Goal: Transaction & Acquisition: Book appointment/travel/reservation

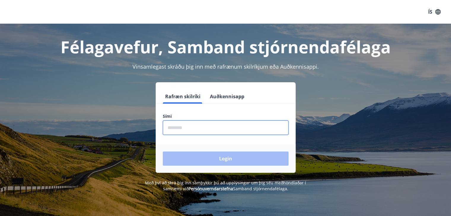
click at [231, 132] on input "phone" at bounding box center [226, 128] width 126 height 15
type input "********"
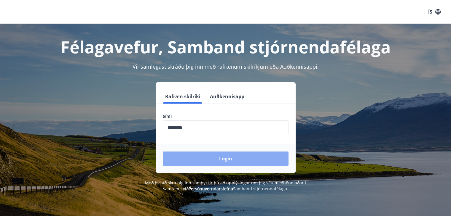
click at [210, 164] on button "Login" at bounding box center [226, 159] width 126 height 14
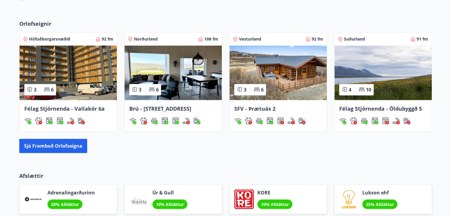
scroll to position [373, 0]
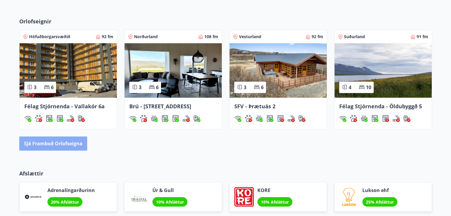
click at [74, 142] on button "Sjá framboð orlofseigna" at bounding box center [53, 144] width 68 height 14
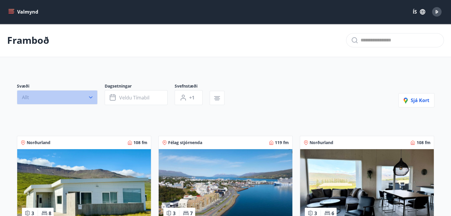
click at [89, 96] on icon "button" at bounding box center [91, 97] width 6 height 6
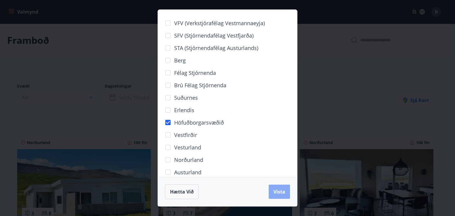
click at [270, 191] on button "Vista" at bounding box center [279, 192] width 21 height 14
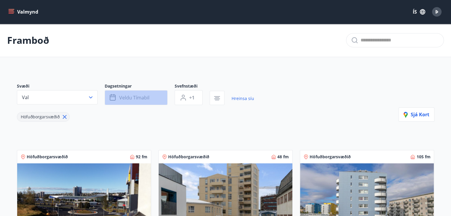
click at [128, 99] on span "Veldu tímabil" at bounding box center [134, 97] width 30 height 7
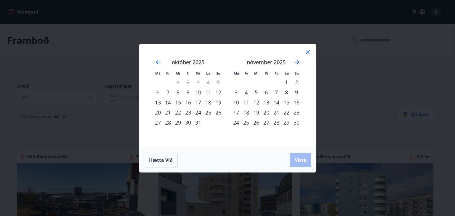
click at [298, 64] on icon "Move forward to switch to the next month." at bounding box center [296, 62] width 7 height 7
click at [245, 111] on div "23" at bounding box center [246, 113] width 10 height 10
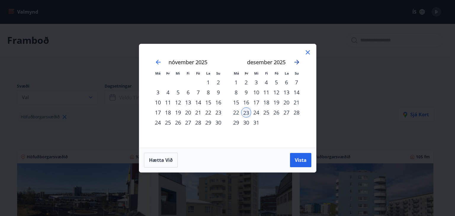
click at [296, 64] on icon "Move forward to switch to the next month." at bounding box center [296, 62] width 7 height 7
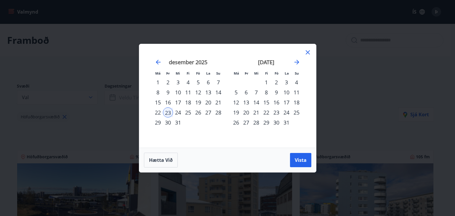
click at [286, 81] on div "3" at bounding box center [286, 82] width 10 height 10
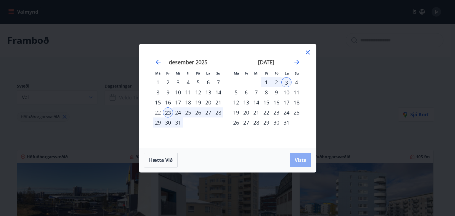
click at [293, 158] on button "Vista" at bounding box center [300, 160] width 21 height 14
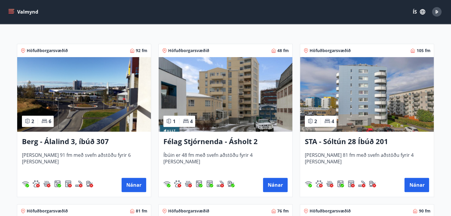
scroll to position [107, 0]
drag, startPoint x: 90, startPoint y: 141, endPoint x: 154, endPoint y: 166, distance: 68.7
click at [154, 166] on div "Höfuðborgarsvæðið 48 fm 1 4 Félag Stjórnenda - Ásholt 2 Íbúin er 48 fm með svef…" at bounding box center [221, 116] width 141 height 161
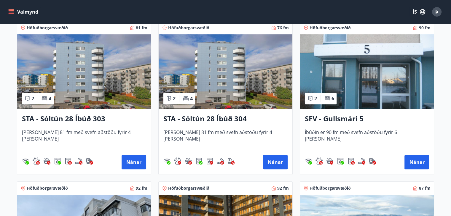
scroll to position [276, 0]
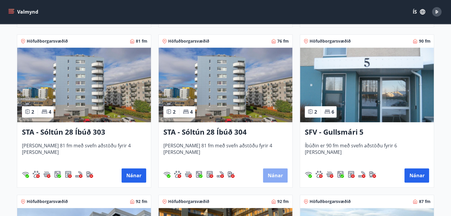
click at [270, 173] on button "Nánar" at bounding box center [275, 176] width 25 height 14
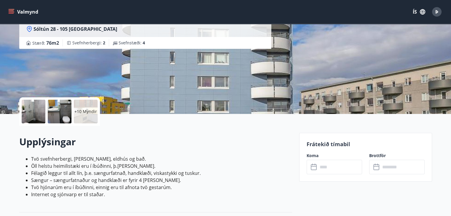
scroll to position [71, 0]
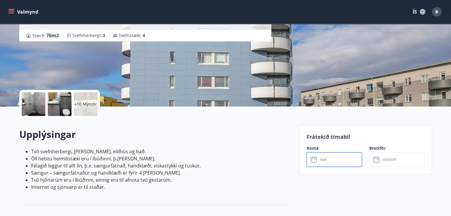
click at [356, 161] on input "text" at bounding box center [340, 160] width 44 height 15
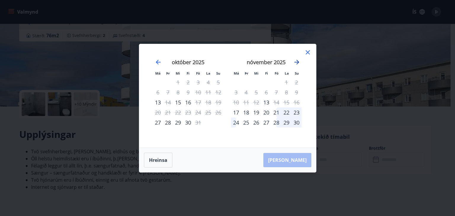
click at [299, 62] on icon "Move forward to switch to the next month." at bounding box center [296, 62] width 7 height 7
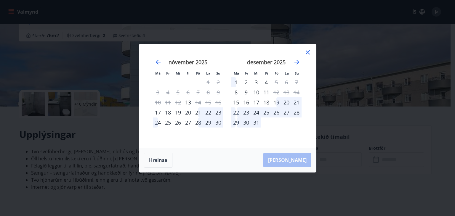
click at [246, 113] on div "23" at bounding box center [246, 113] width 10 height 10
click at [298, 62] on icon "Move forward to switch to the next month." at bounding box center [296, 62] width 5 height 5
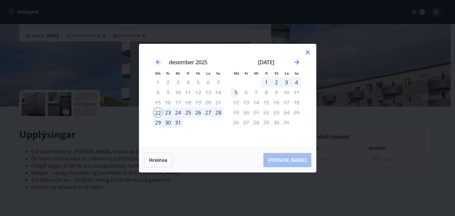
click at [295, 84] on div "4" at bounding box center [296, 82] width 10 height 10
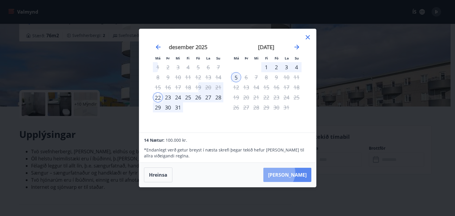
click at [294, 173] on button "Taka Frá" at bounding box center [287, 175] width 48 height 14
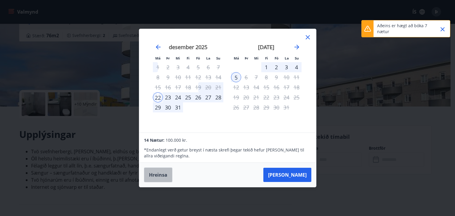
click at [153, 176] on button "Hreinsa" at bounding box center [158, 175] width 28 height 15
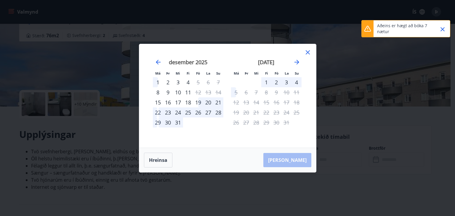
click at [441, 31] on icon "Close" at bounding box center [442, 29] width 7 height 7
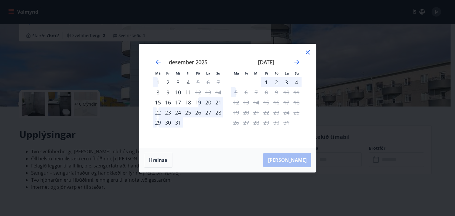
click at [166, 114] on div "23" at bounding box center [168, 113] width 10 height 10
click at [166, 113] on div "23" at bounding box center [168, 113] width 10 height 10
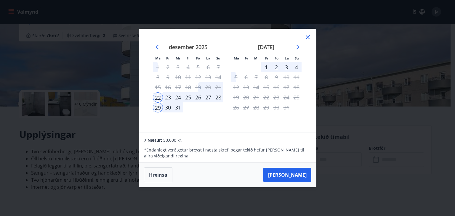
click at [306, 39] on icon at bounding box center [308, 37] width 4 height 4
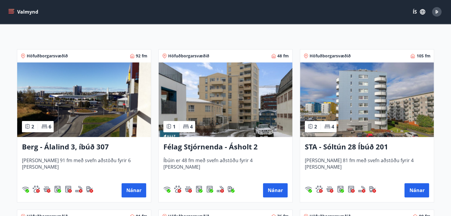
scroll to position [107, 0]
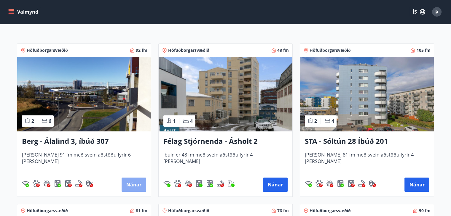
click at [134, 182] on button "Nánar" at bounding box center [133, 185] width 25 height 14
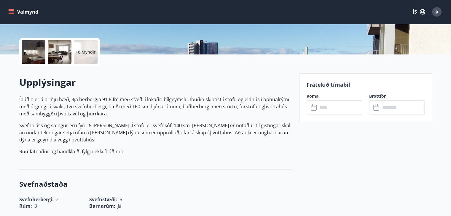
scroll to position [130, 0]
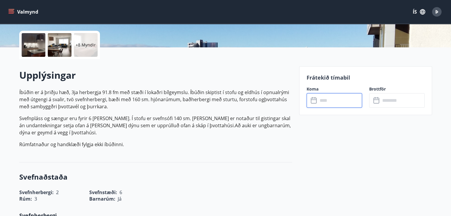
click at [329, 102] on input "text" at bounding box center [340, 100] width 44 height 15
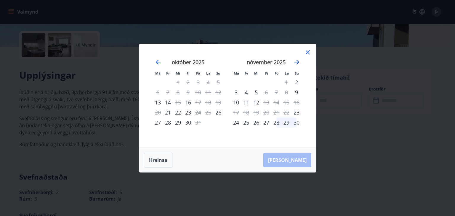
click at [296, 63] on icon "Move forward to switch to the next month." at bounding box center [296, 62] width 7 height 7
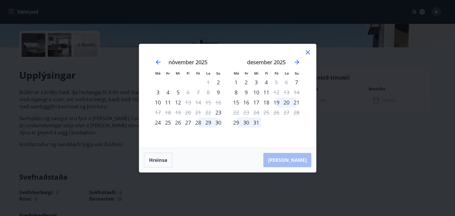
click at [308, 52] on icon at bounding box center [307, 52] width 7 height 7
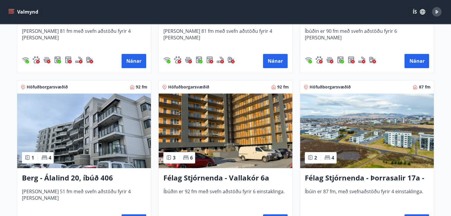
scroll to position [406, 0]
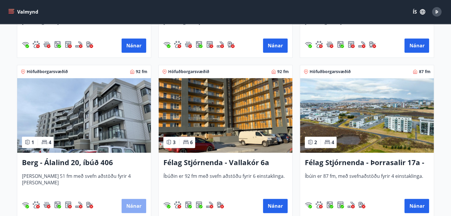
click at [129, 206] on button "Nánar" at bounding box center [133, 206] width 25 height 14
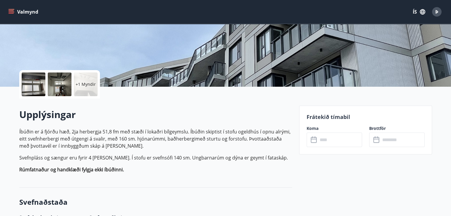
scroll to position [118, 0]
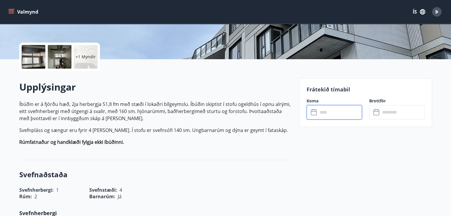
click at [336, 109] on input "text" at bounding box center [340, 112] width 44 height 15
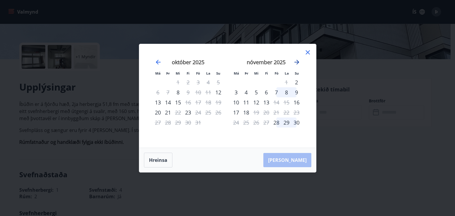
click at [294, 60] on icon "Move forward to switch to the next month." at bounding box center [296, 62] width 7 height 7
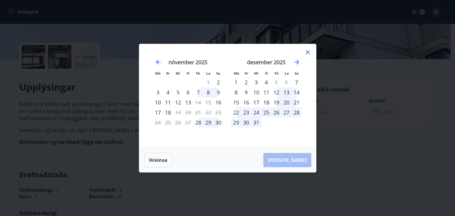
click at [245, 112] on div "23" at bounding box center [246, 113] width 10 height 10
click at [243, 121] on div "30" at bounding box center [246, 123] width 10 height 10
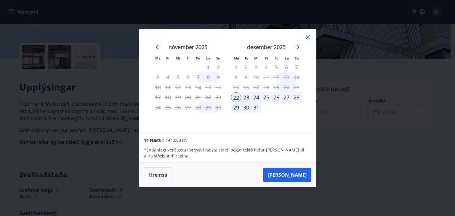
click at [234, 107] on div "29" at bounding box center [236, 107] width 10 height 10
click at [235, 96] on div "22" at bounding box center [236, 97] width 10 height 10
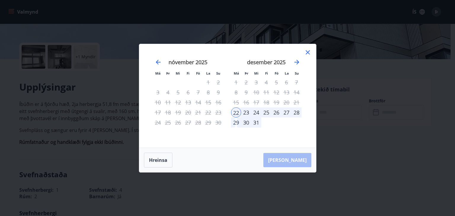
click at [235, 120] on div "29" at bounding box center [236, 123] width 10 height 10
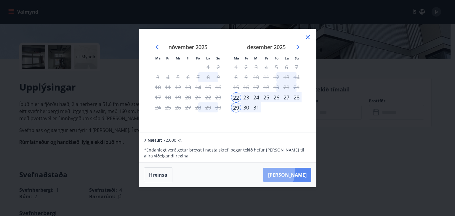
click at [289, 172] on button "Taka Frá" at bounding box center [287, 175] width 48 height 14
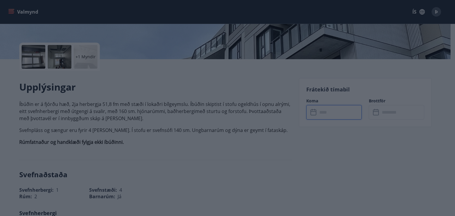
type input "******"
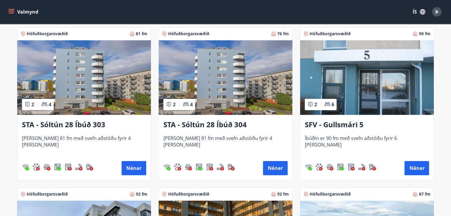
scroll to position [284, 0]
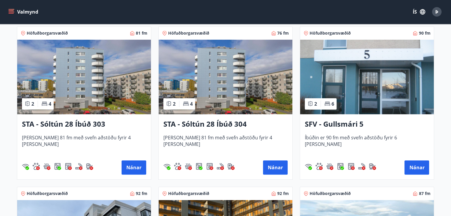
click at [332, 122] on h3 "SFV - Gullsmári 5" at bounding box center [367, 124] width 124 height 11
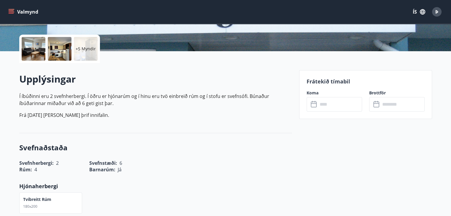
scroll to position [130, 0]
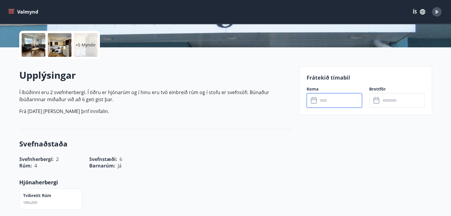
click at [326, 100] on input "text" at bounding box center [340, 100] width 44 height 15
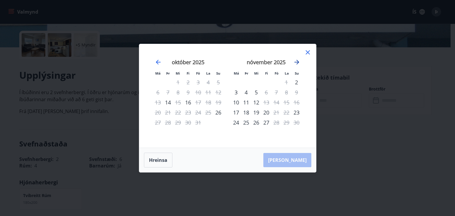
click at [296, 60] on icon "Move forward to switch to the next month." at bounding box center [296, 62] width 7 height 7
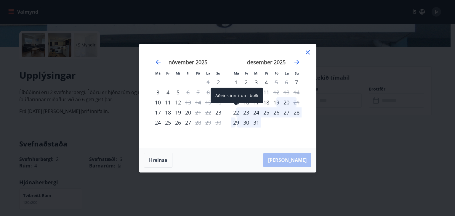
click at [235, 114] on div "22" at bounding box center [236, 113] width 10 height 10
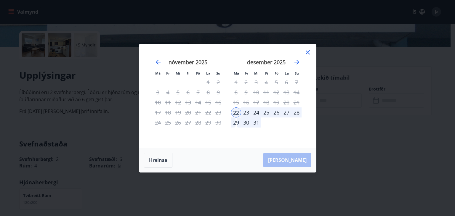
click at [235, 122] on div "29" at bounding box center [236, 123] width 10 height 10
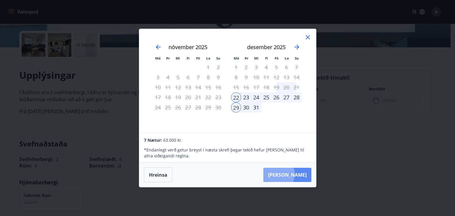
click at [296, 174] on button "Taka Frá" at bounding box center [287, 175] width 48 height 14
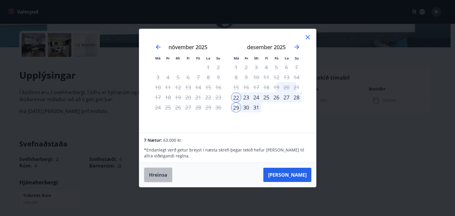
click at [164, 174] on button "Hreinsa" at bounding box center [158, 175] width 28 height 15
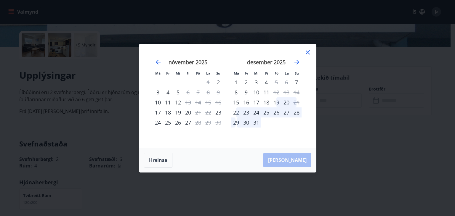
click at [308, 52] on icon at bounding box center [308, 52] width 4 height 4
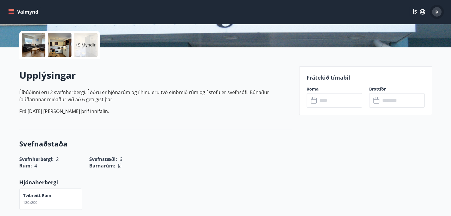
click at [438, 13] on span "Þ" at bounding box center [436, 12] width 3 height 7
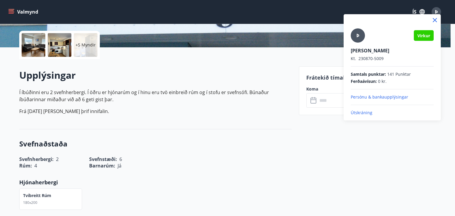
click at [291, 63] on div at bounding box center [227, 108] width 455 height 216
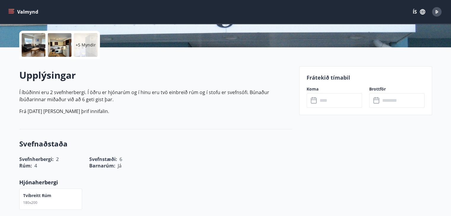
click at [23, 10] on button "Valmynd" at bounding box center [23, 12] width 33 height 11
click at [154, 53] on div "+5 Myndir" at bounding box center [155, 45] width 273 height 28
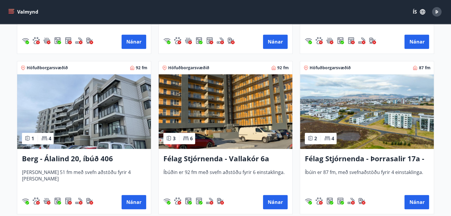
scroll to position [411, 0]
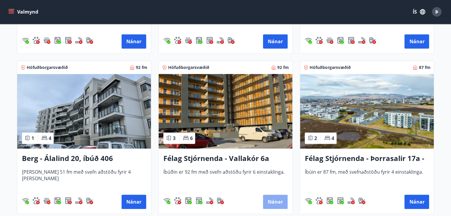
click at [280, 201] on button "Nánar" at bounding box center [275, 202] width 25 height 14
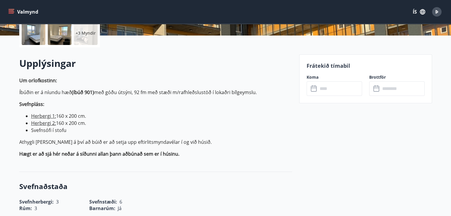
scroll to position [154, 0]
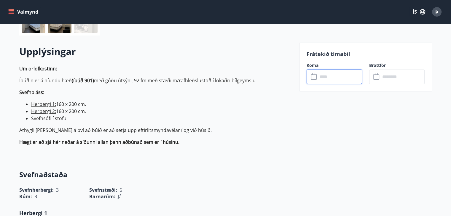
click at [325, 78] on input "text" at bounding box center [340, 77] width 44 height 15
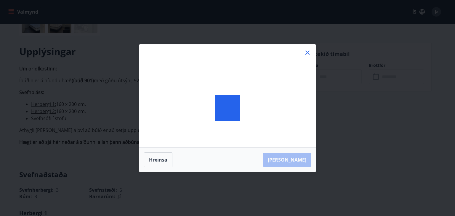
drag, startPoint x: 325, startPoint y: 78, endPoint x: 265, endPoint y: 99, distance: 63.4
click at [265, 99] on div "Hreinsa Taka Frá" at bounding box center [227, 108] width 455 height 216
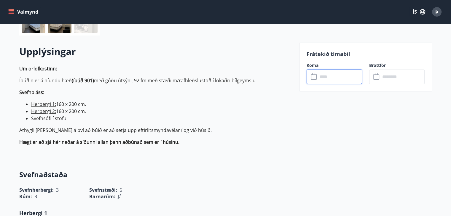
click at [326, 73] on input "text" at bounding box center [340, 77] width 44 height 15
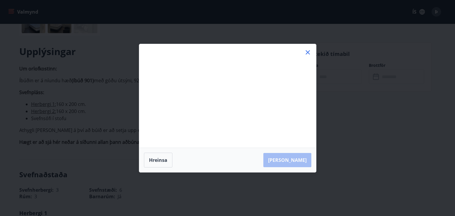
click at [326, 73] on div "Má Þr Mi Fi Fö La Su Má Þr Mi Fi Fö La Su september 2025 1 2 3 4 5 6 7 8 9 10 1…" at bounding box center [227, 108] width 455 height 216
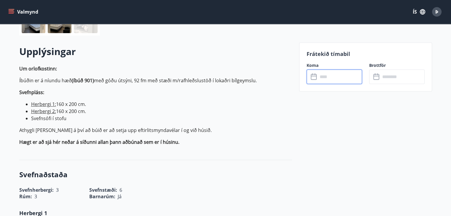
click at [339, 75] on input "text" at bounding box center [340, 77] width 44 height 15
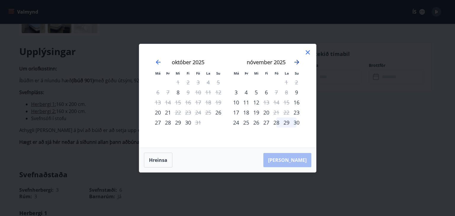
click at [296, 61] on icon "Move forward to switch to the next month." at bounding box center [296, 62] width 7 height 7
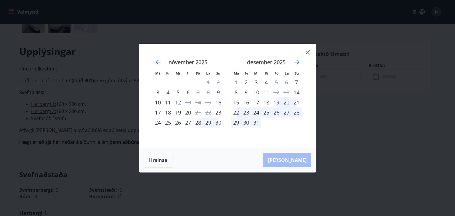
click at [238, 113] on div "22" at bounding box center [236, 113] width 10 height 10
click at [236, 123] on div "29" at bounding box center [236, 123] width 10 height 10
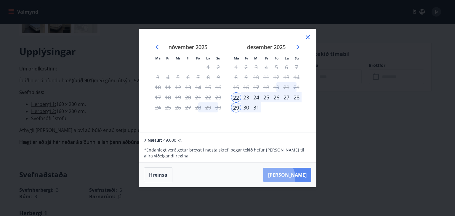
click at [295, 177] on button "Taka Frá" at bounding box center [287, 175] width 48 height 14
click at [305, 38] on icon at bounding box center [307, 37] width 7 height 7
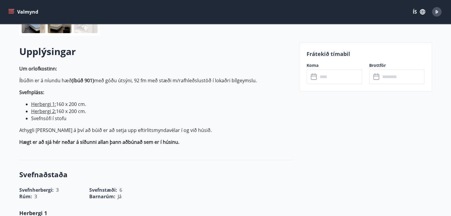
click at [12, 12] on icon "menu" at bounding box center [12, 12] width 7 height 1
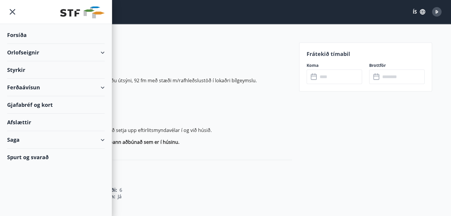
click at [57, 122] on div "Afslættir" at bounding box center [55, 122] width 97 height 17
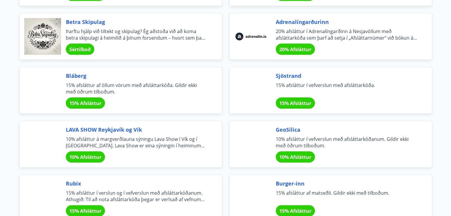
scroll to position [719, 0]
